Goal: Information Seeking & Learning: Learn about a topic

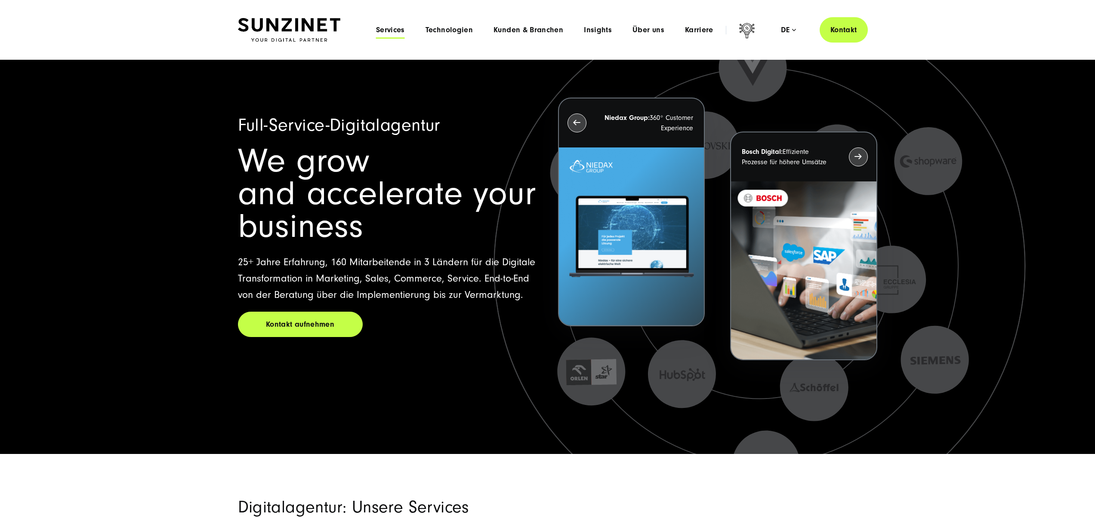
click at [396, 29] on span "Services" at bounding box center [390, 30] width 29 height 9
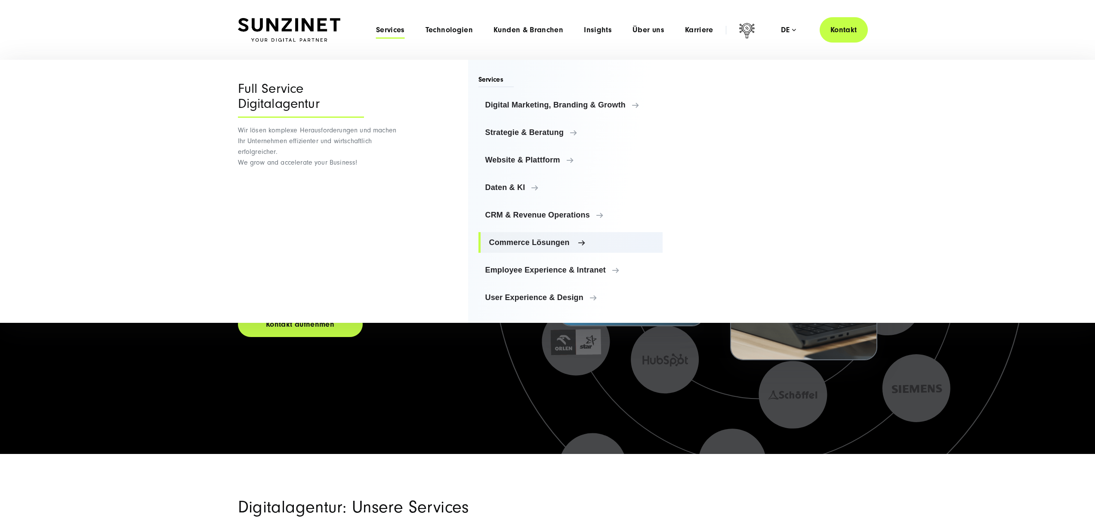
click at [556, 243] on span "Commerce Lösungen" at bounding box center [572, 242] width 167 height 9
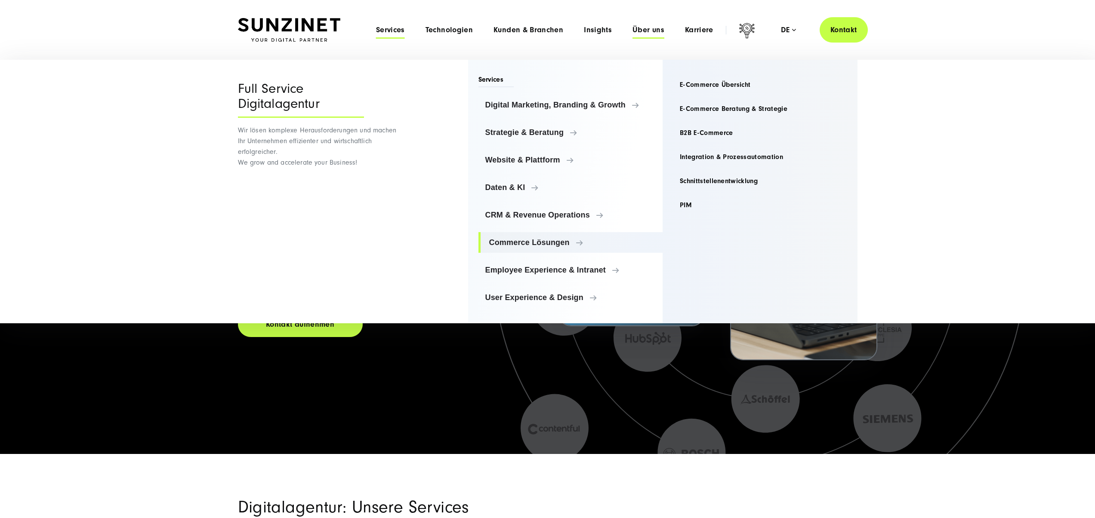
click at [647, 28] on span "Über uns" at bounding box center [648, 30] width 32 height 9
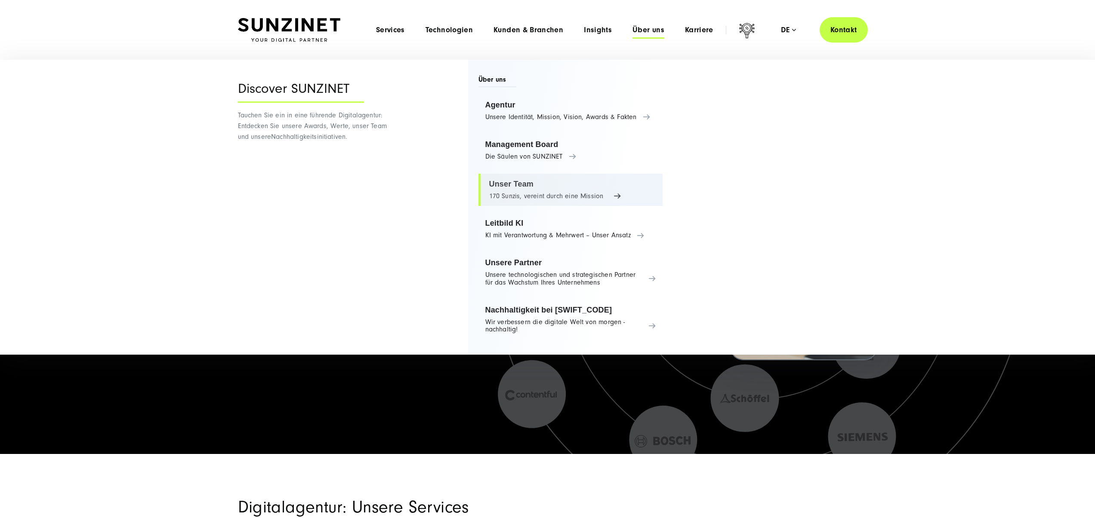
click at [545, 188] on link "Unser Team 170 Sunzis, vereint durch eine Mission" at bounding box center [570, 190] width 185 height 33
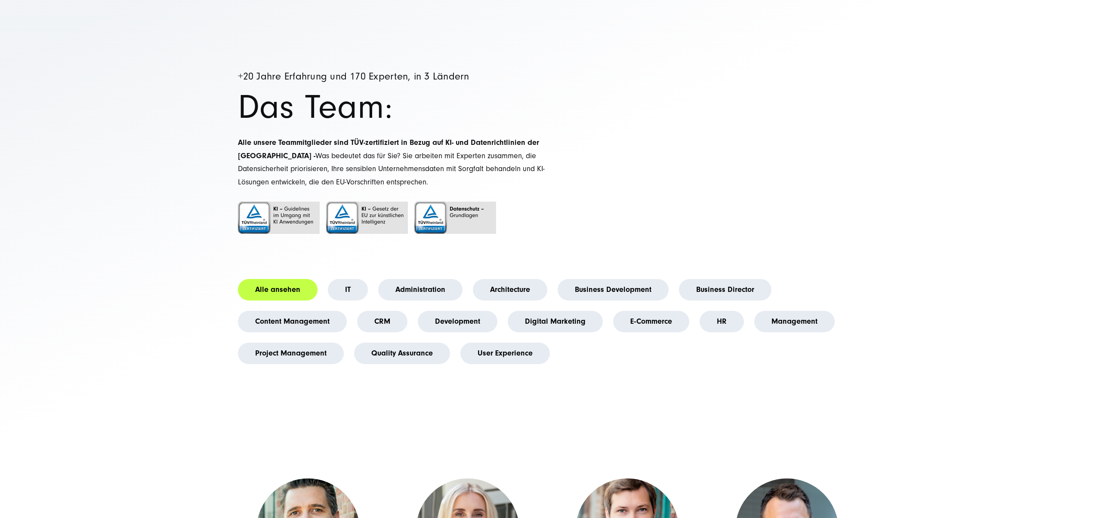
scroll to position [58, 0]
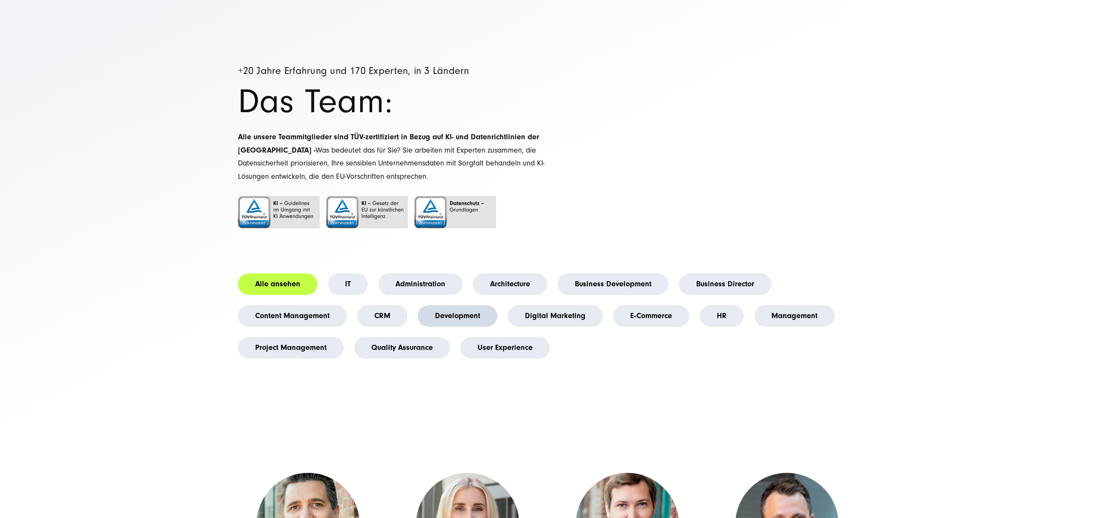
click at [460, 322] on link "Development" at bounding box center [458, 316] width 80 height 22
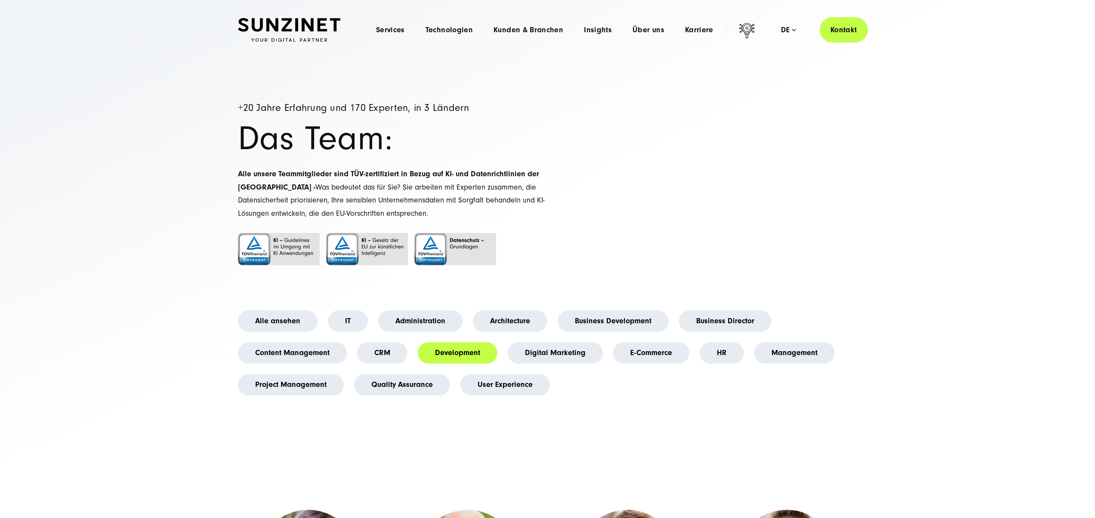
scroll to position [0, 0]
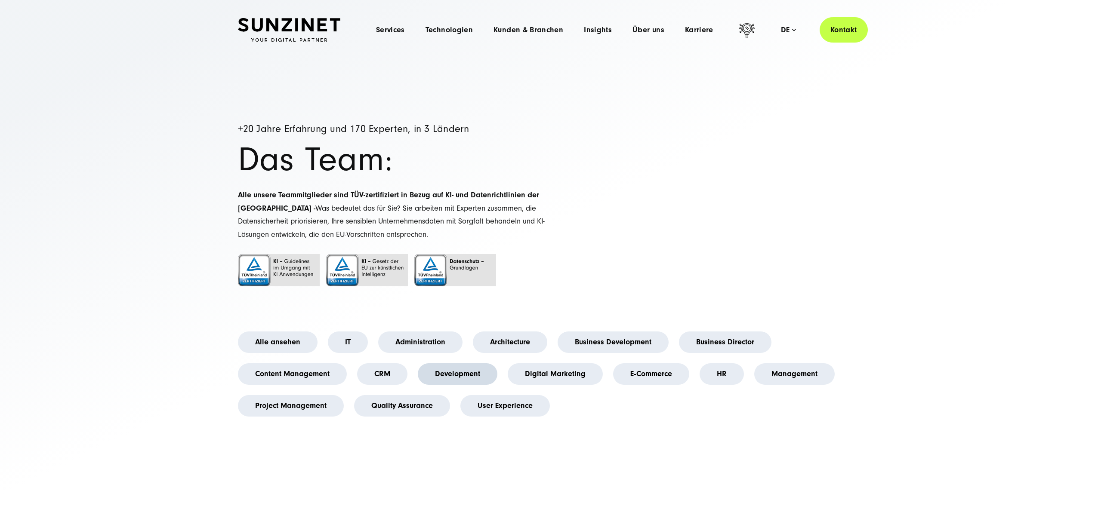
click at [471, 383] on link "Development" at bounding box center [458, 374] width 80 height 22
click at [484, 379] on link "Development" at bounding box center [458, 374] width 80 height 22
click at [325, 397] on link "Project Management" at bounding box center [291, 406] width 106 height 22
click at [326, 403] on link "Project Management" at bounding box center [291, 406] width 106 height 22
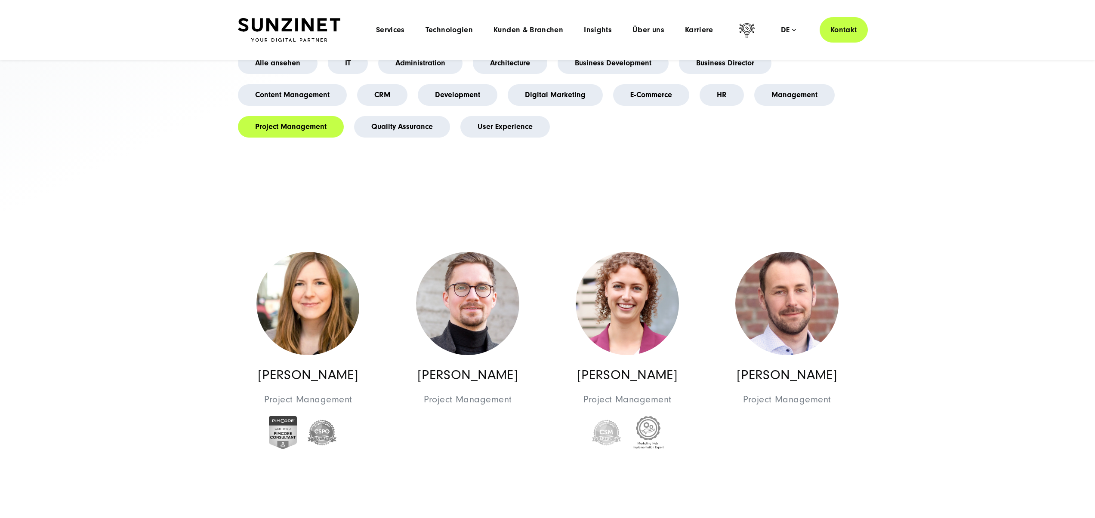
scroll to position [224, 0]
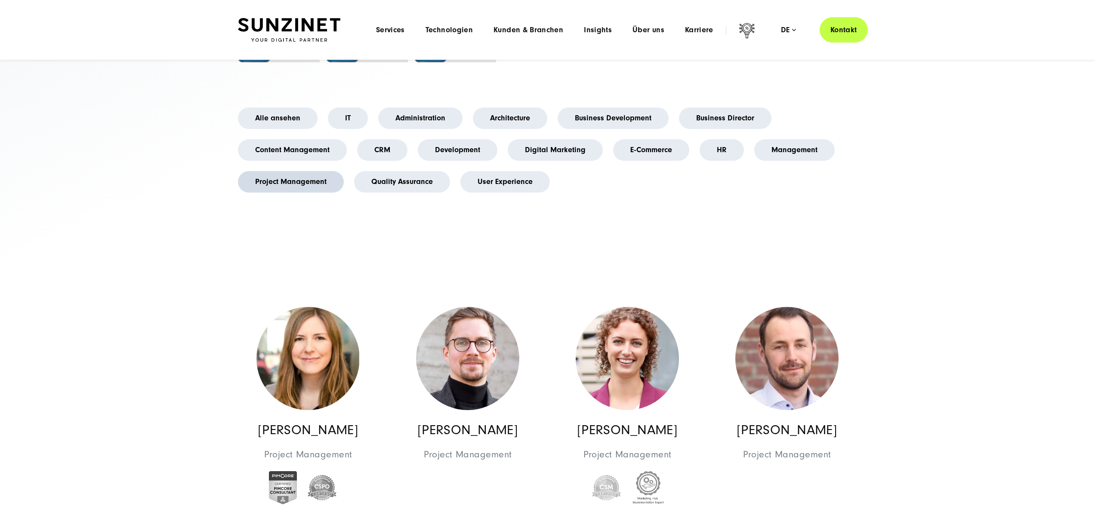
click at [274, 181] on link "Project Management" at bounding box center [291, 182] width 106 height 22
click at [710, 145] on link "HR" at bounding box center [721, 150] width 44 height 22
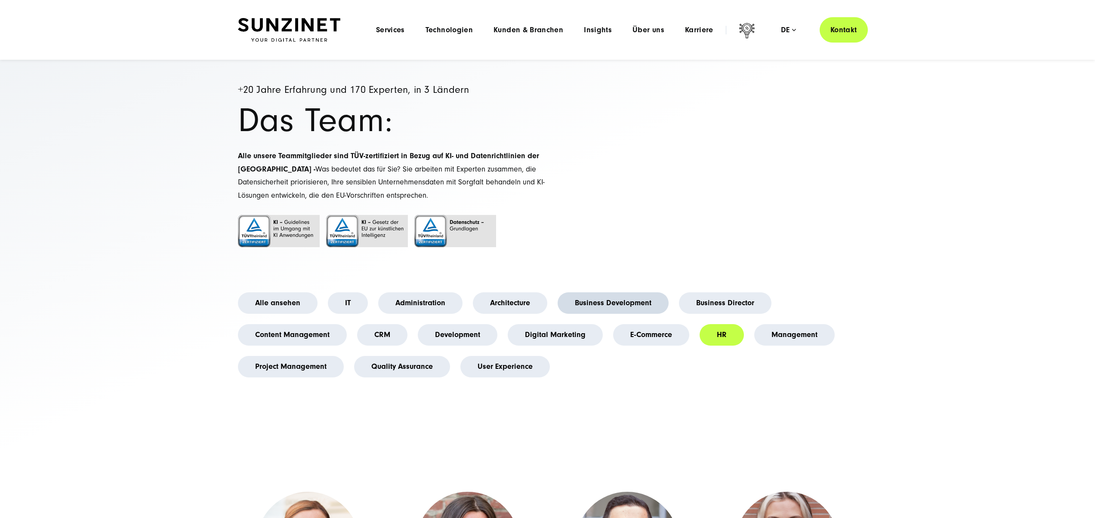
scroll to position [0, 0]
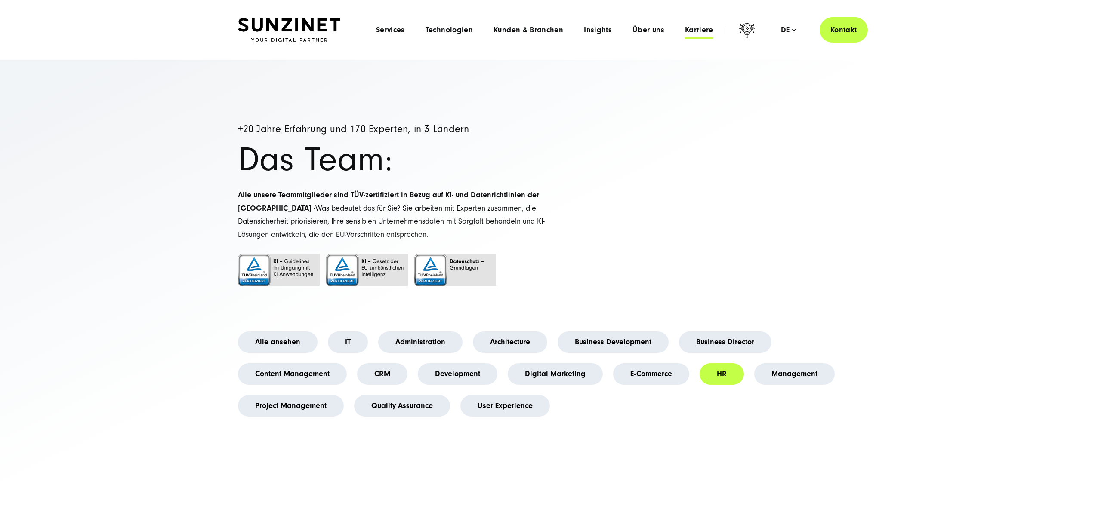
click at [690, 32] on span "Karriere" at bounding box center [699, 30] width 28 height 9
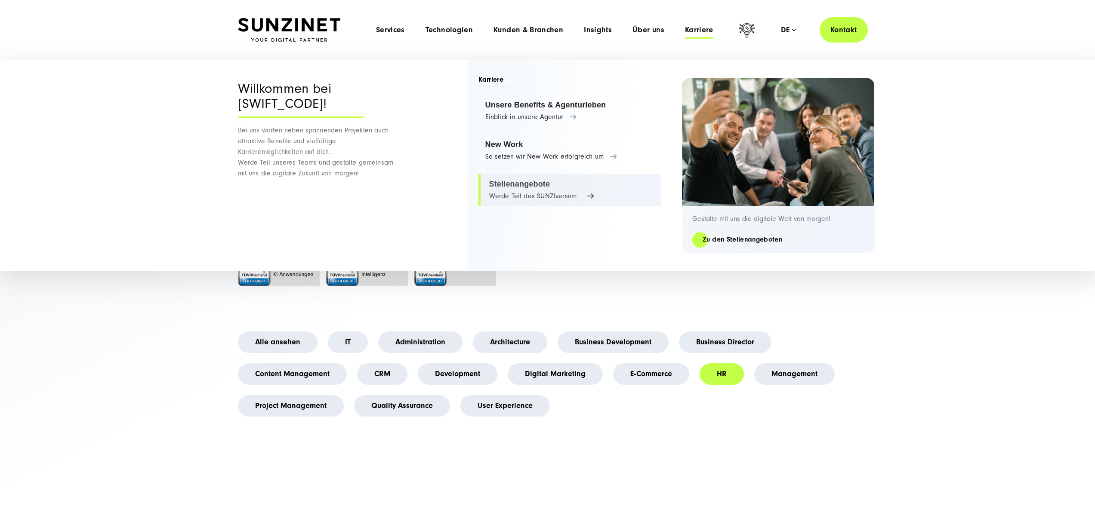
click at [523, 195] on link "Stellenangebote Werde Teil des SUNZIversum" at bounding box center [569, 190] width 183 height 33
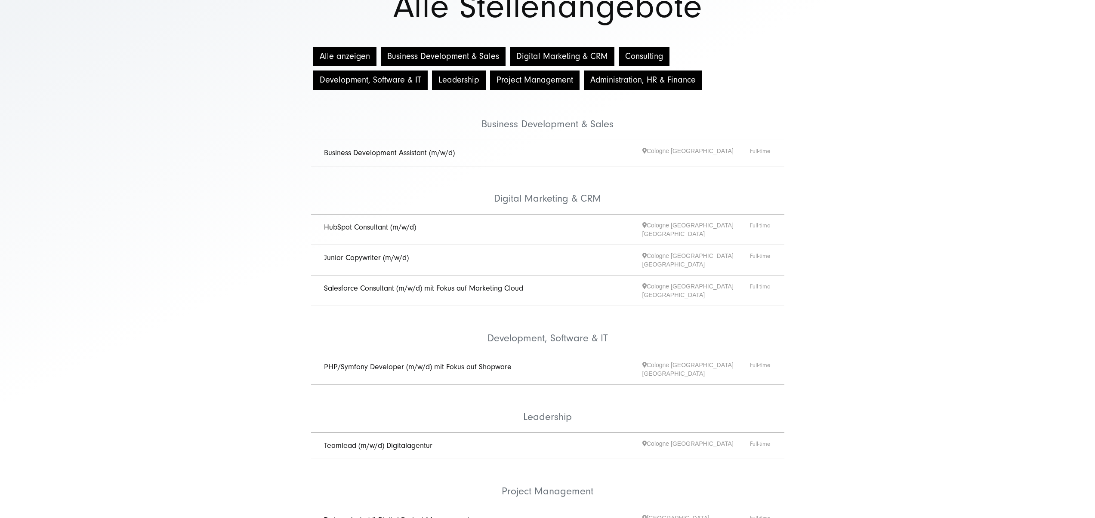
scroll to position [196, 0]
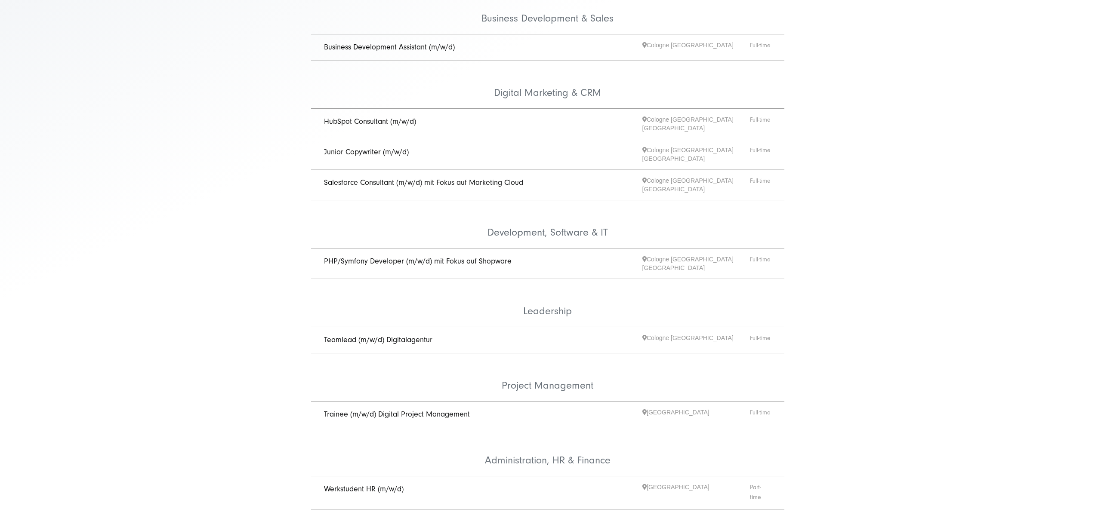
click at [440, 257] on link "PHP/Symfony Developer (m/w/d) mit Fokus auf Shopware" at bounding box center [418, 261] width 188 height 9
